Goal: Check status: Check status

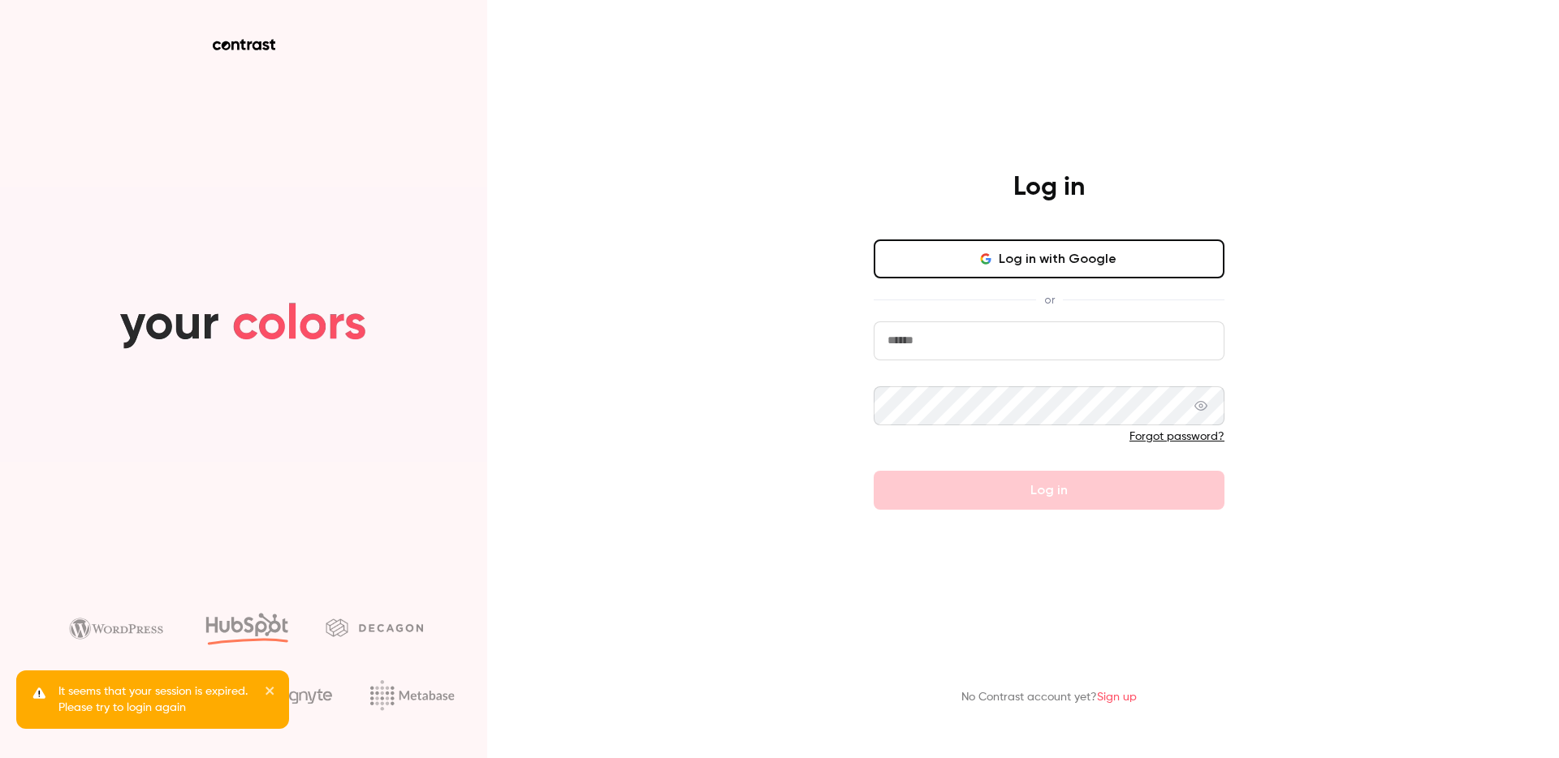
click at [945, 248] on button "Log in with Google" at bounding box center [1049, 258] width 351 height 39
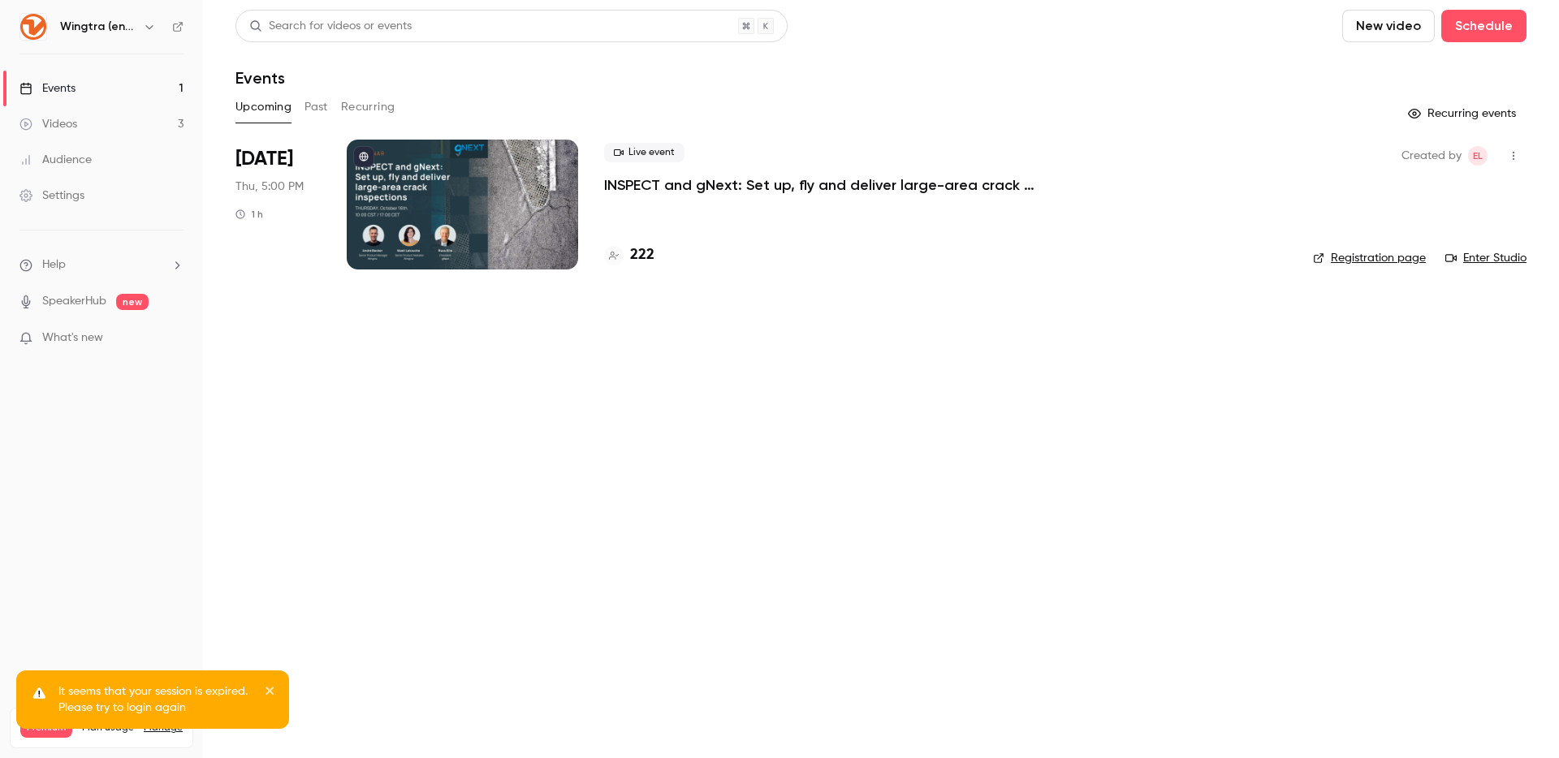
click at [270, 694] on icon "close" at bounding box center [270, 690] width 11 height 13
